Goal: Transaction & Acquisition: Purchase product/service

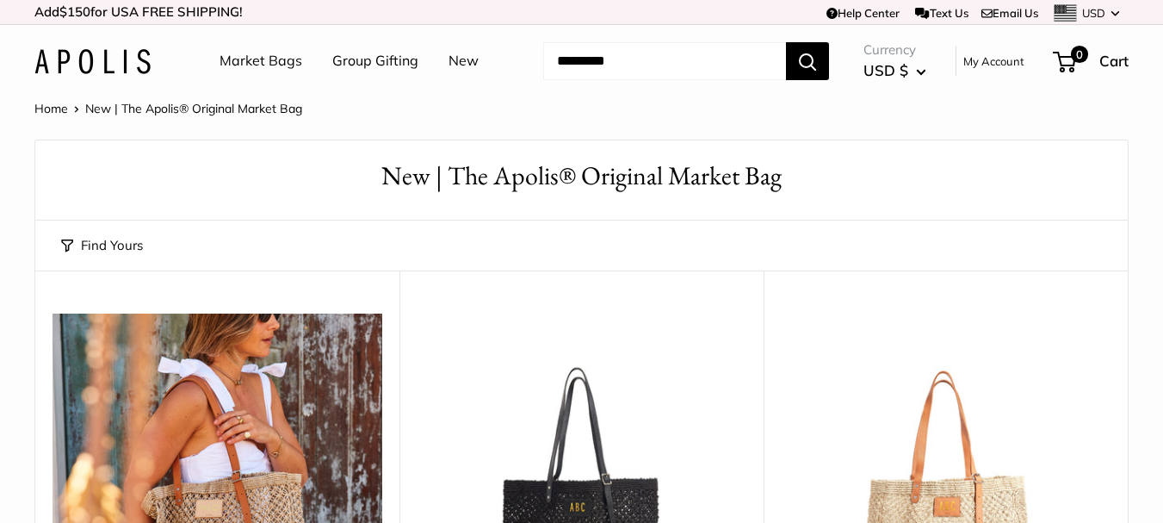
click at [472, 59] on link "New" at bounding box center [464, 61] width 30 height 26
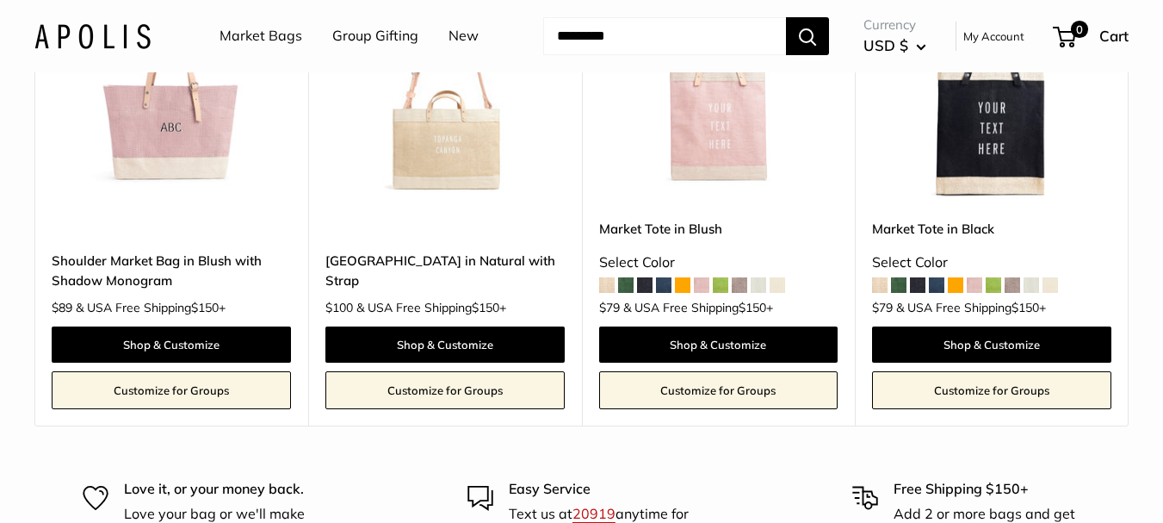
scroll to position [10040, 0]
